Goal: Check status: Check status

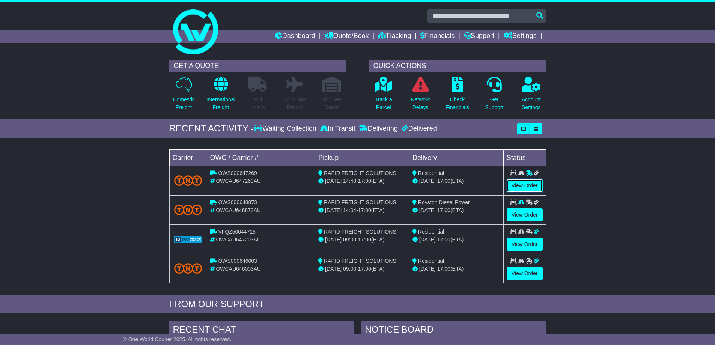
click at [523, 186] on link "View Order" at bounding box center [525, 185] width 36 height 13
click at [522, 186] on link "View Order" at bounding box center [525, 185] width 36 height 13
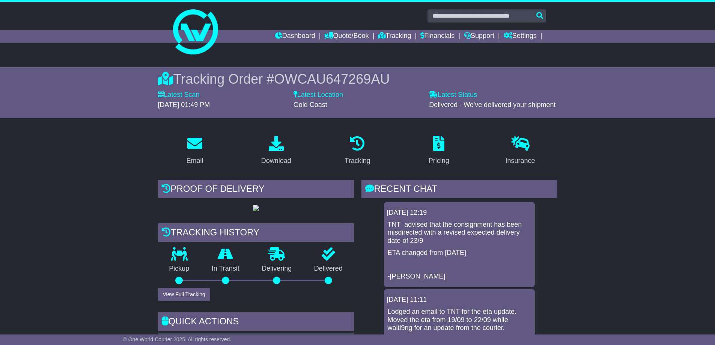
scroll to position [38, 0]
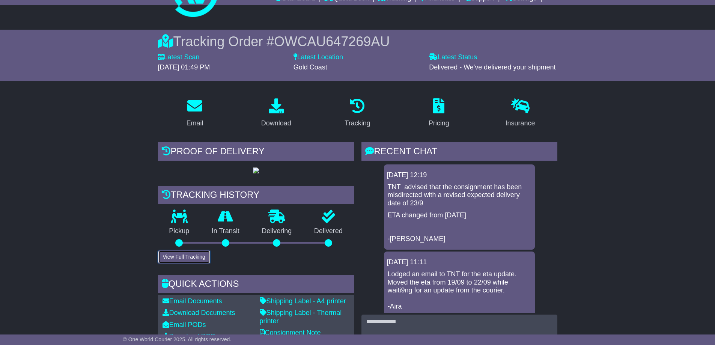
click at [198, 264] on button "View Full Tracking" at bounding box center [184, 256] width 52 height 13
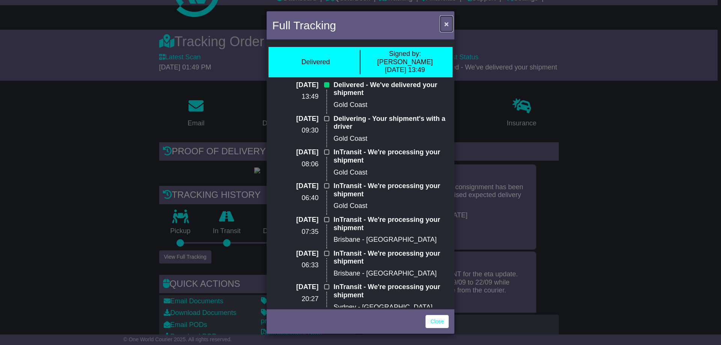
click at [446, 26] on span "×" at bounding box center [446, 24] width 5 height 9
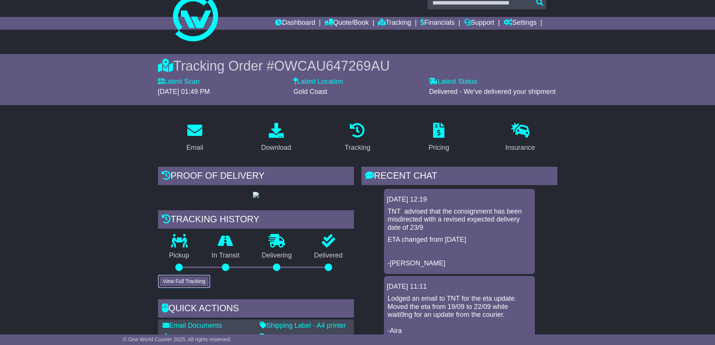
scroll to position [0, 0]
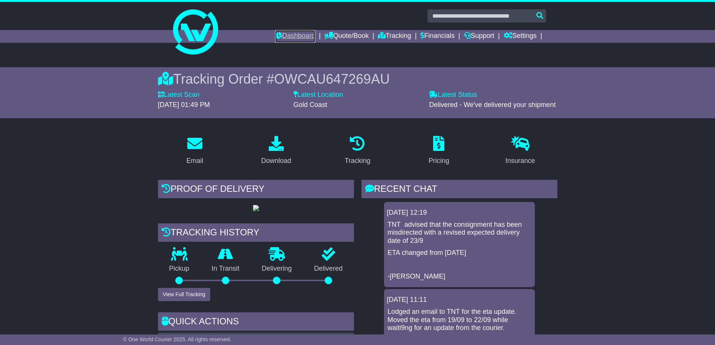
click at [292, 37] on link "Dashboard" at bounding box center [295, 36] width 40 height 13
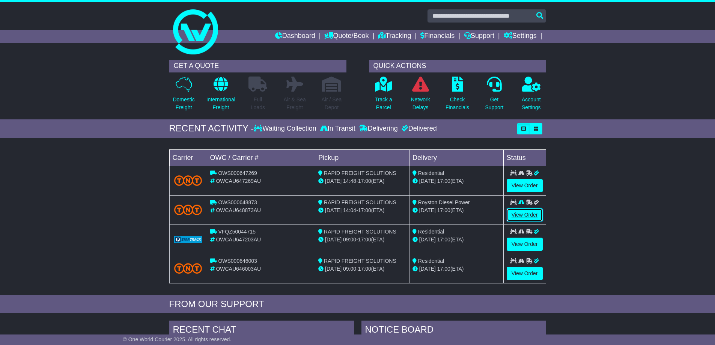
click at [523, 214] on link "View Order" at bounding box center [525, 214] width 36 height 13
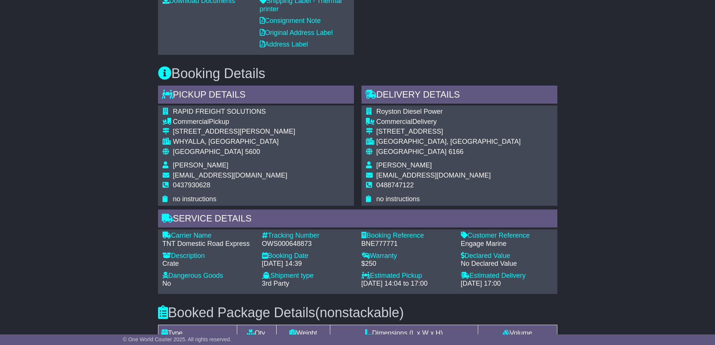
scroll to position [375, 0]
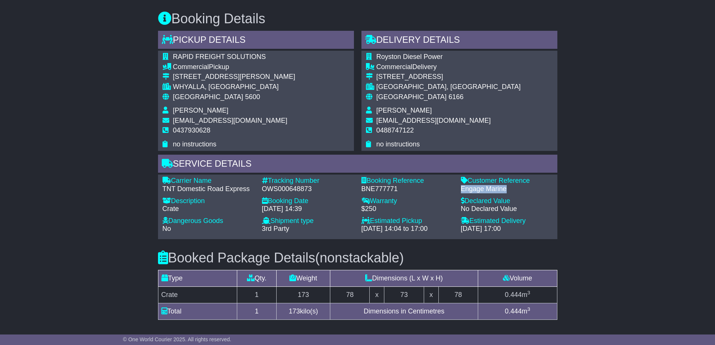
drag, startPoint x: 507, startPoint y: 191, endPoint x: 462, endPoint y: 188, distance: 44.4
click at [462, 188] on div "Engage Marine" at bounding box center [507, 189] width 92 height 8
click at [508, 191] on div "Engage Marine" at bounding box center [507, 189] width 92 height 8
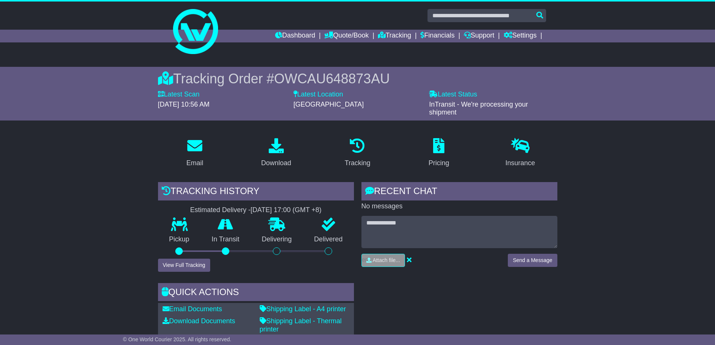
scroll to position [0, 0]
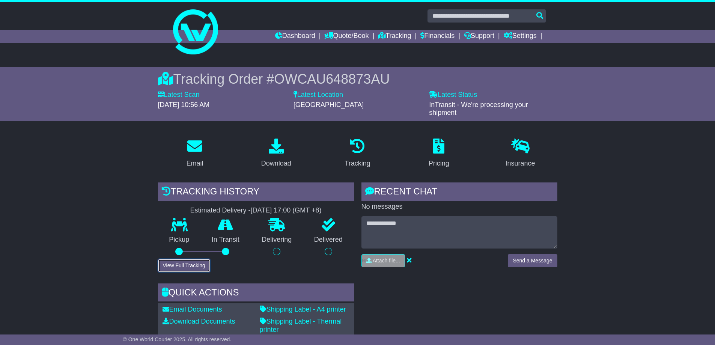
click at [194, 267] on button "View Full Tracking" at bounding box center [184, 265] width 52 height 13
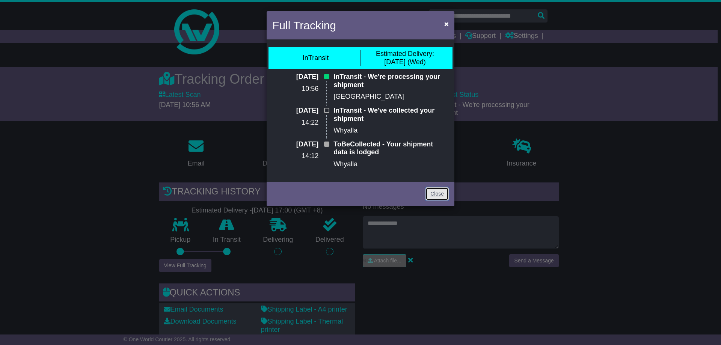
click at [430, 194] on link "Close" at bounding box center [436, 193] width 23 height 13
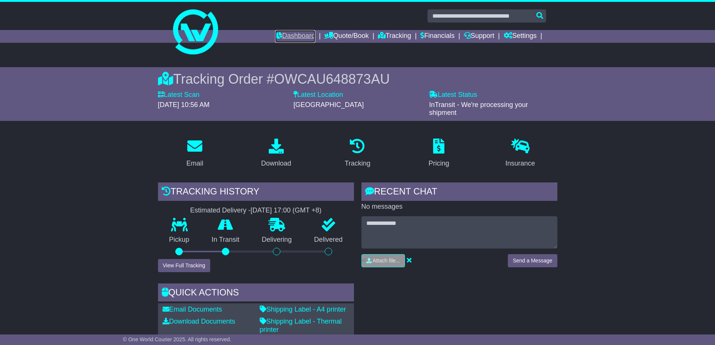
click at [293, 34] on link "Dashboard" at bounding box center [295, 36] width 40 height 13
